Goal: Task Accomplishment & Management: Use online tool/utility

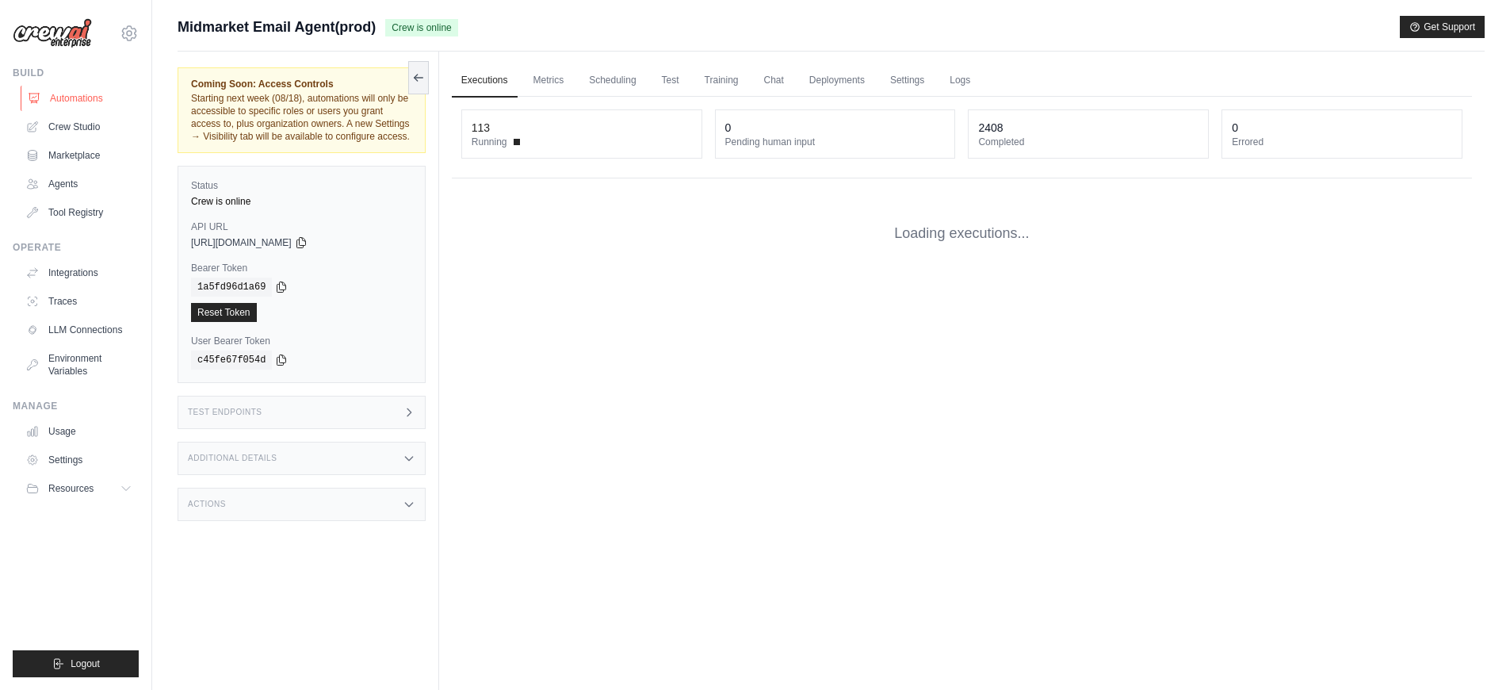
click at [61, 90] on link "Automations" at bounding box center [81, 98] width 120 height 25
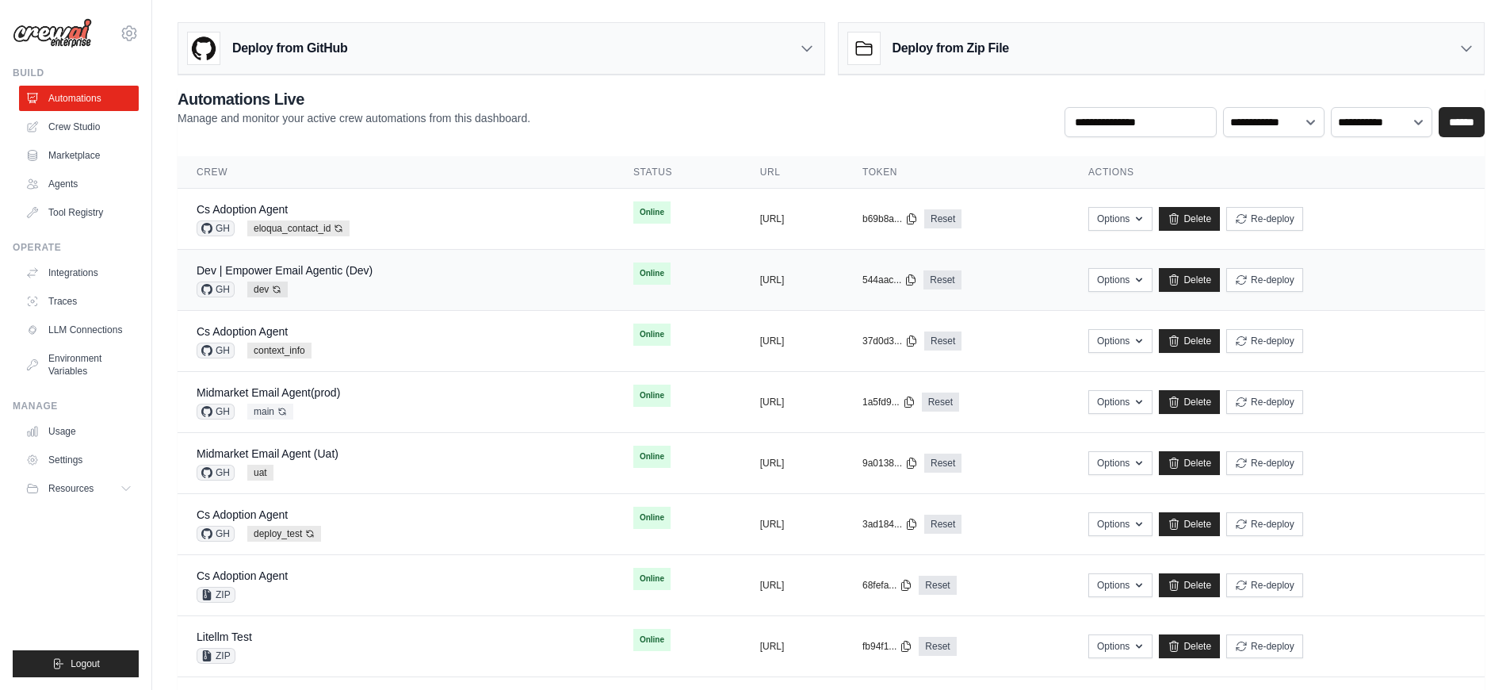
click at [356, 286] on div "GH dev Auto-deploy enabled" at bounding box center [285, 289] width 176 height 16
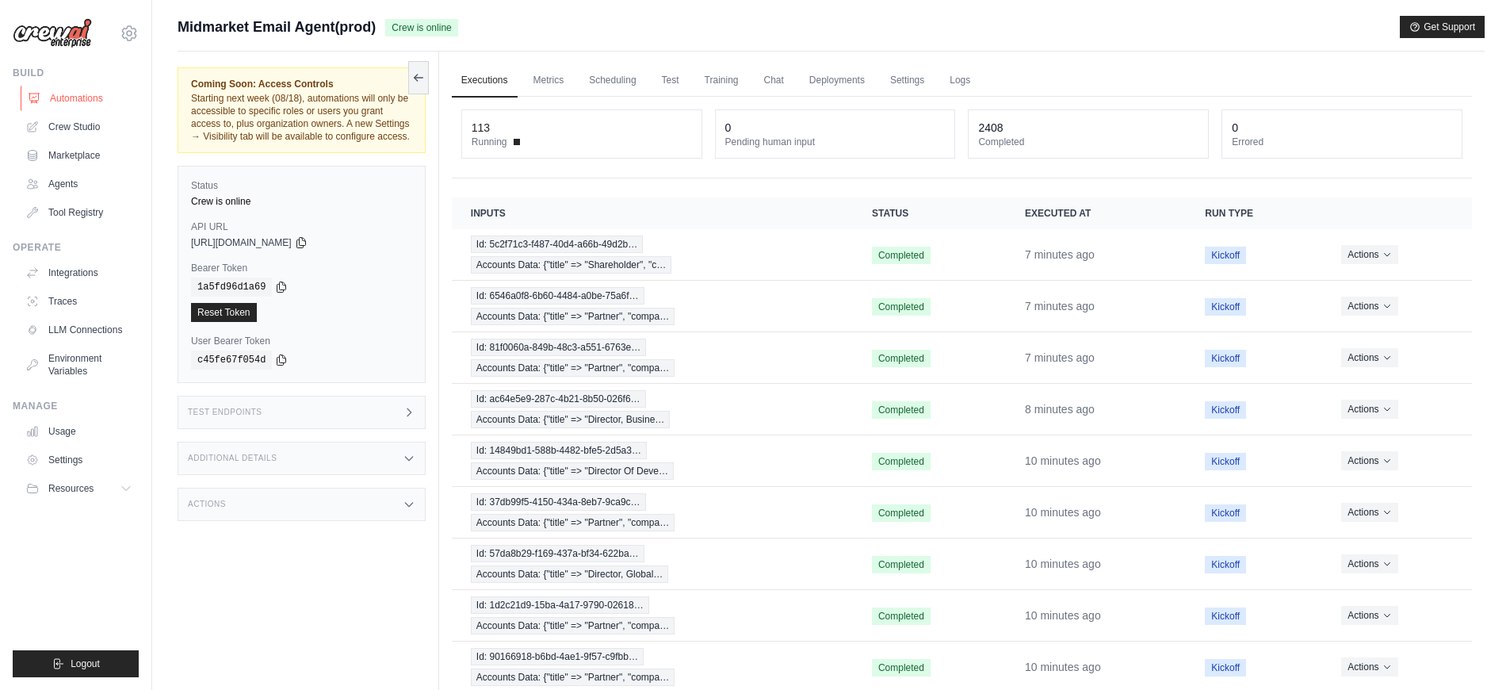
click at [44, 103] on link "Automations" at bounding box center [81, 98] width 120 height 25
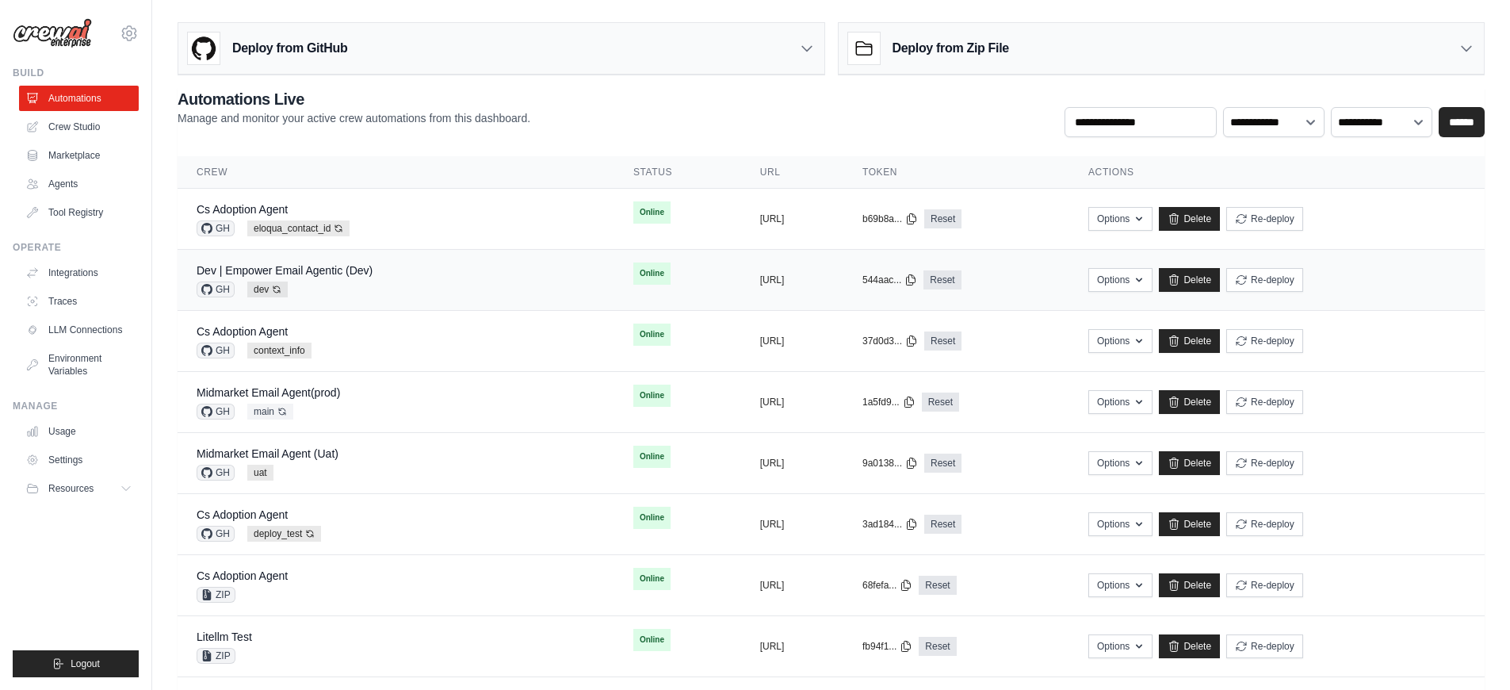
click at [408, 289] on div "Dev | Empower Email Agentic (Dev) GH dev Auto-deploy enabled" at bounding box center [396, 279] width 399 height 35
click at [438, 280] on div "Dev | Empower Email Agentic (Dev) GH dev Auto-deploy enabled" at bounding box center [396, 279] width 399 height 35
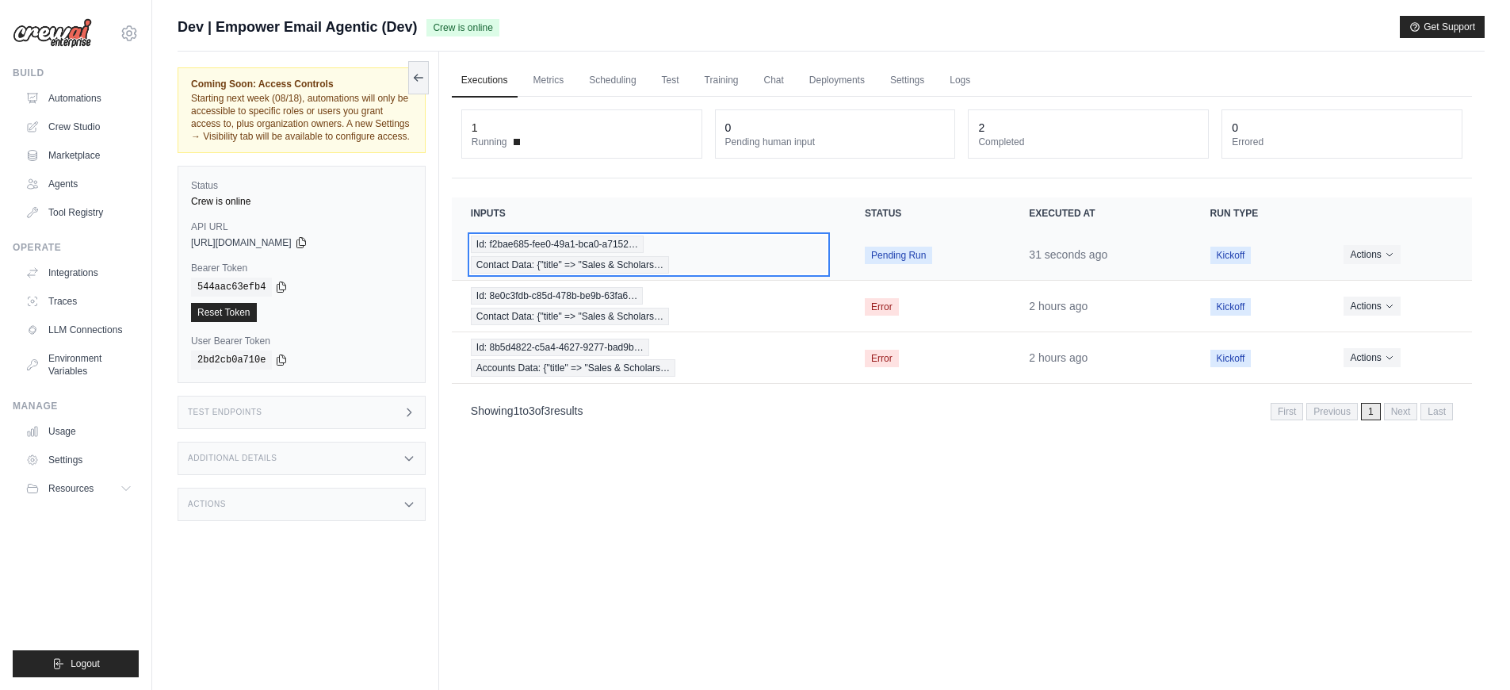
click at [699, 270] on div "Id: f2bae685-fee0-49a1-bca0-a7152… Contact Data: {"title" => "Sales & Scholars…" at bounding box center [649, 254] width 356 height 38
click at [729, 263] on div "Id: f2bae685-fee0-49a1-bca0-a7152… Contact Data: {"title" => "Sales & Scholars…" at bounding box center [653, 254] width 364 height 38
click at [750, 270] on div "Id: f2bae685-fee0-49a1-bca0-a7152… Contact Data: {"title" => "Sales & Scholars…" at bounding box center [653, 254] width 364 height 38
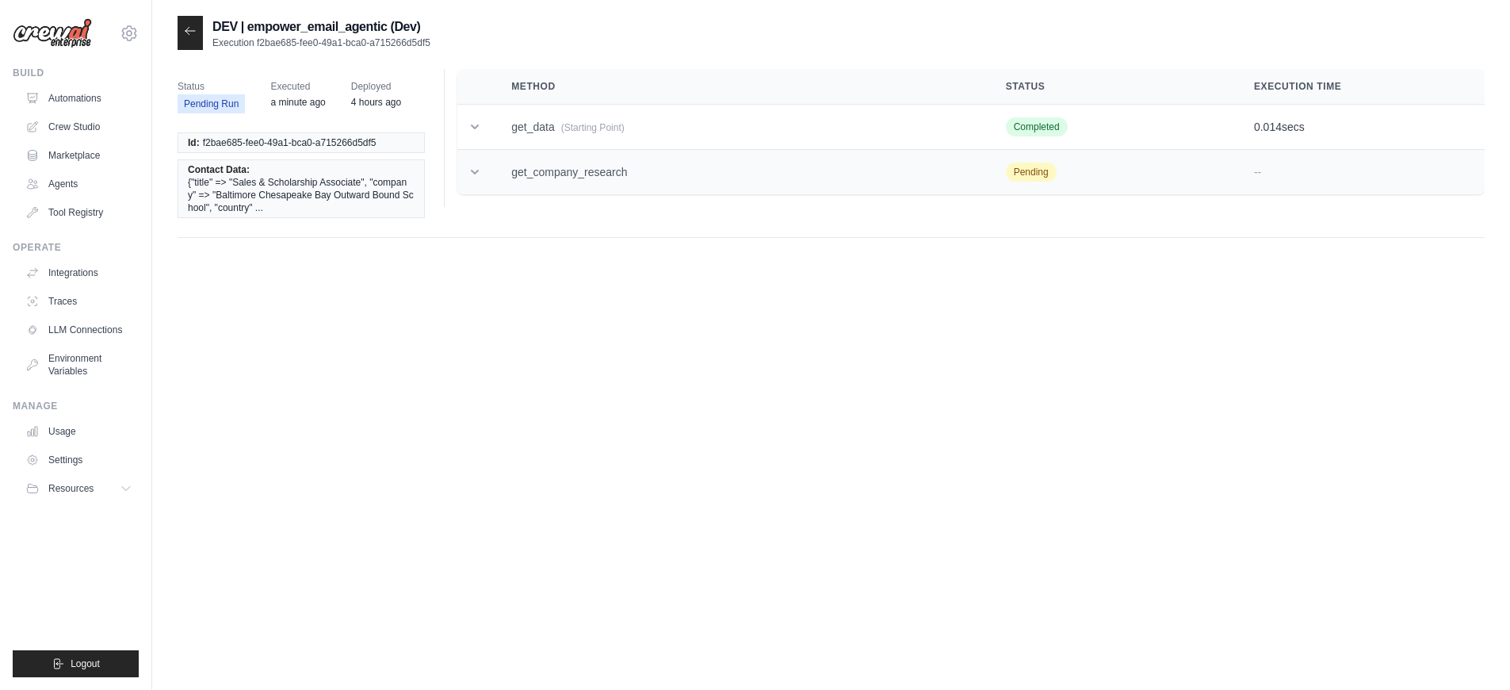
click at [618, 173] on td "get_company_research" at bounding box center [739, 172] width 494 height 45
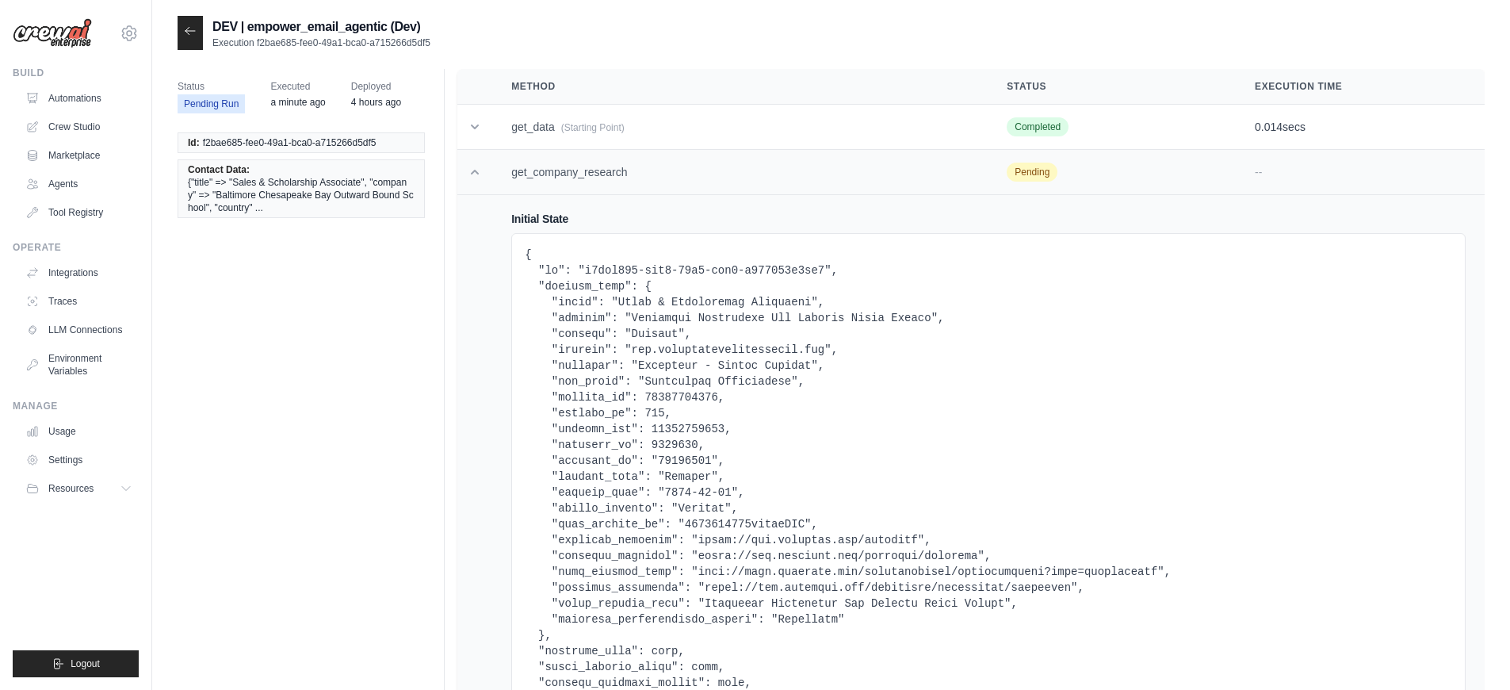
click at [618, 173] on td "get_company_research" at bounding box center [739, 172] width 495 height 45
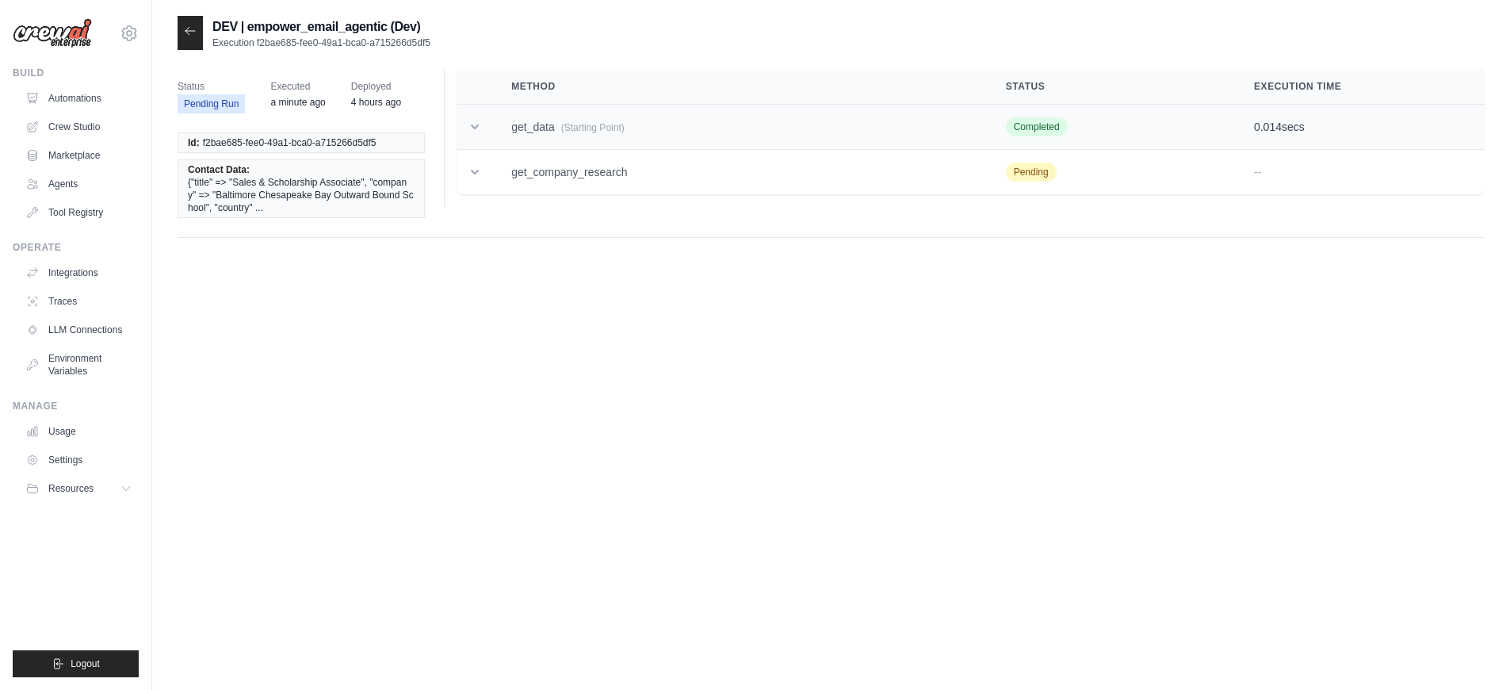
click at [653, 135] on td "get_data (Starting Point)" at bounding box center [739, 127] width 494 height 45
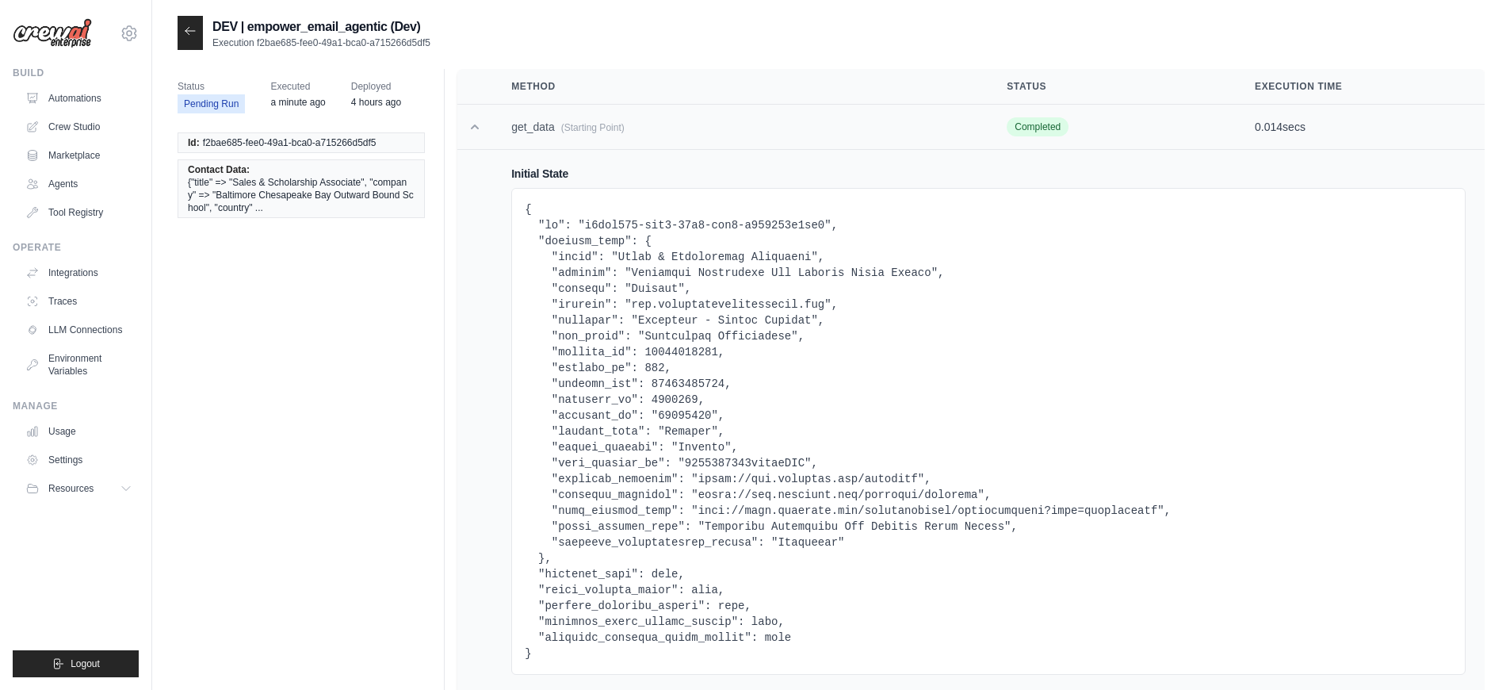
click at [653, 135] on td "get_data (Starting Point)" at bounding box center [739, 127] width 495 height 45
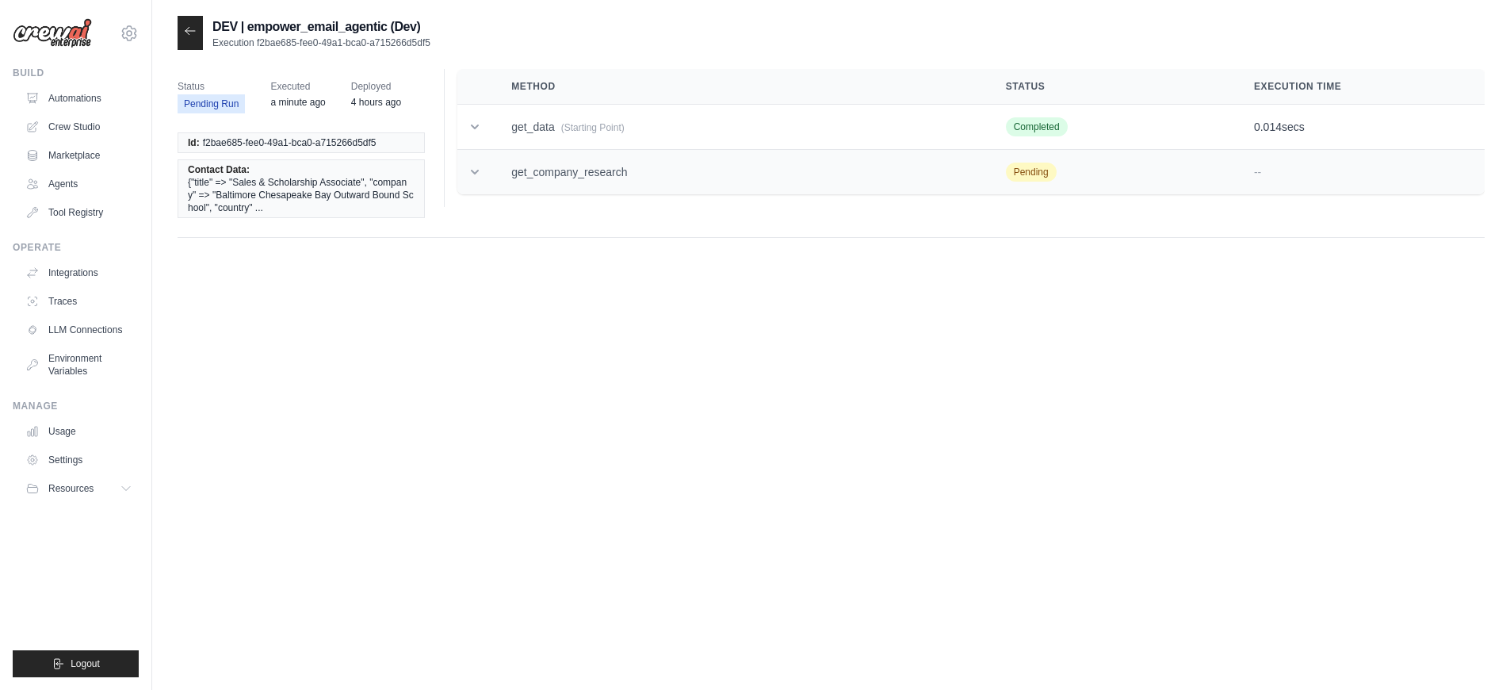
click at [656, 159] on td "get_company_research" at bounding box center [739, 172] width 494 height 45
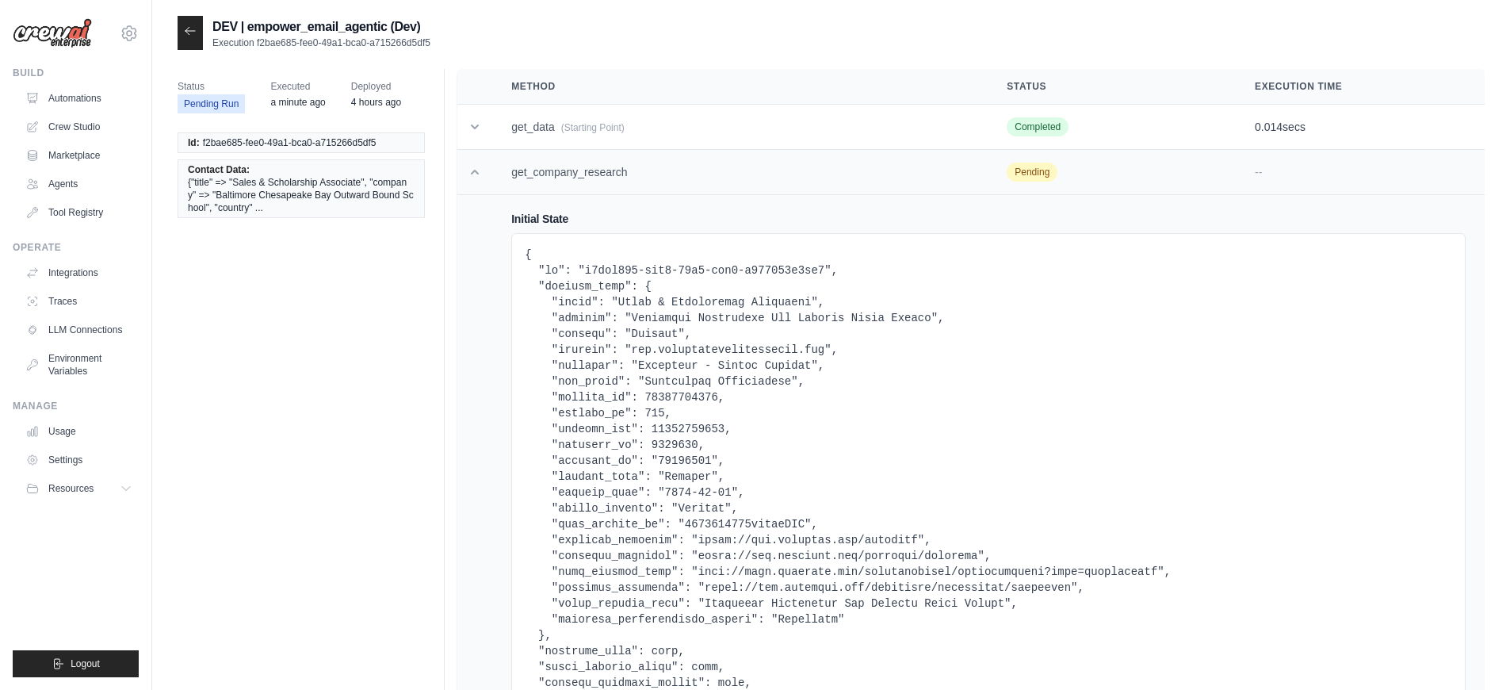
click at [656, 160] on td "get_company_research" at bounding box center [739, 172] width 495 height 45
